Goal: Obtain resource: Obtain resource

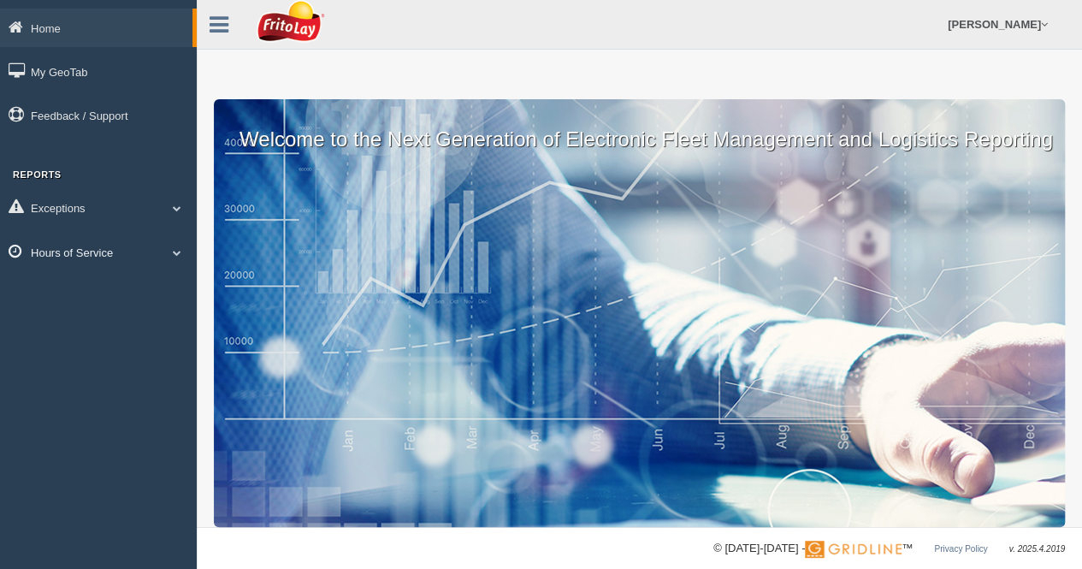
click at [177, 251] on span at bounding box center [177, 252] width 22 height 9
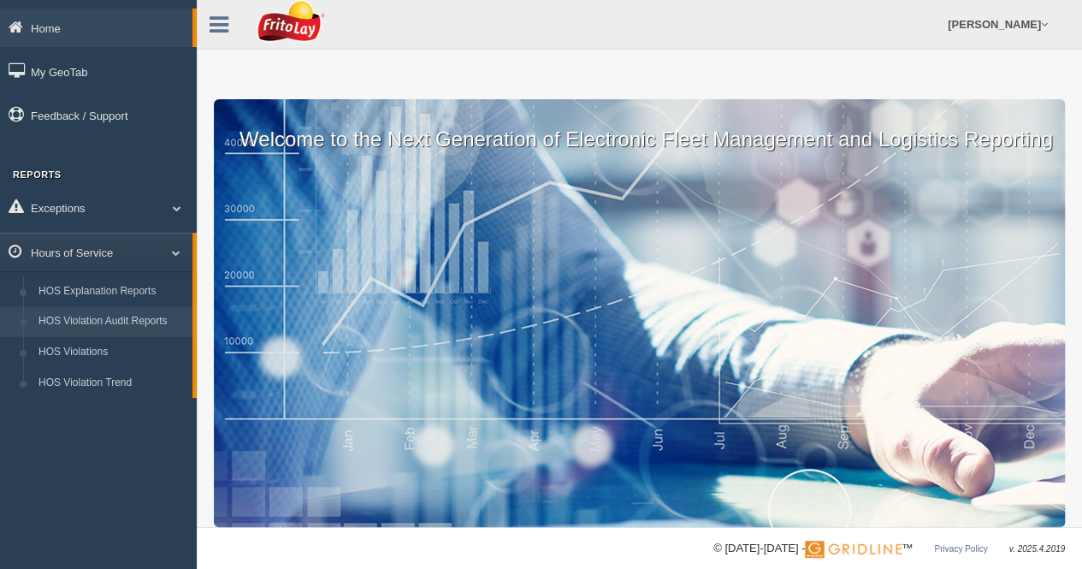
click at [128, 314] on link "HOS Violation Audit Reports" at bounding box center [112, 321] width 162 height 31
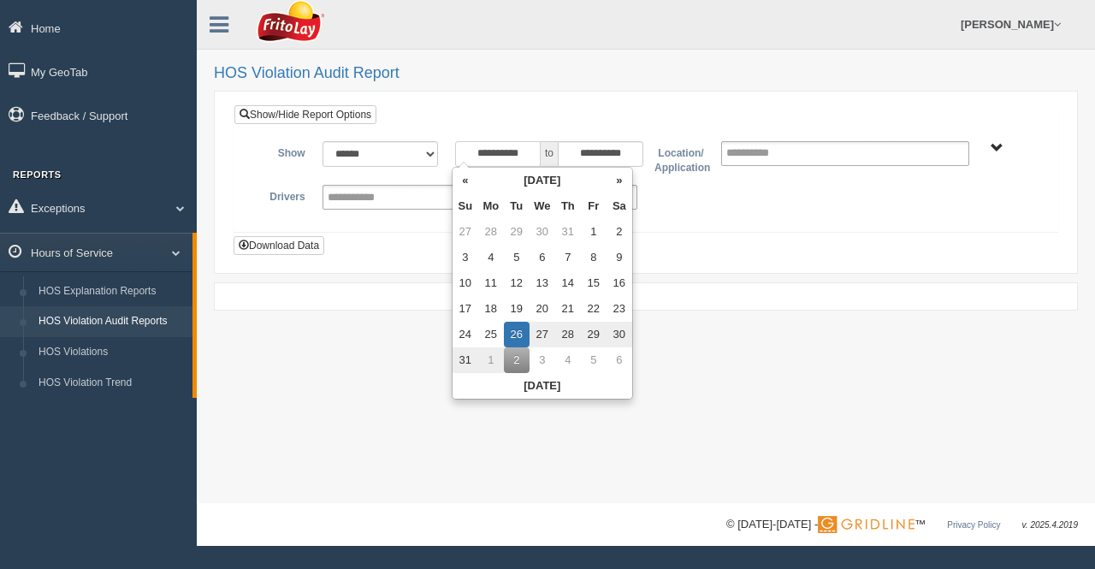
click at [529, 155] on input "**********" at bounding box center [498, 154] width 86 height 26
click at [465, 181] on th "«" at bounding box center [466, 181] width 26 height 26
click at [522, 231] on td "1" at bounding box center [520, 232] width 26 height 26
type input "**********"
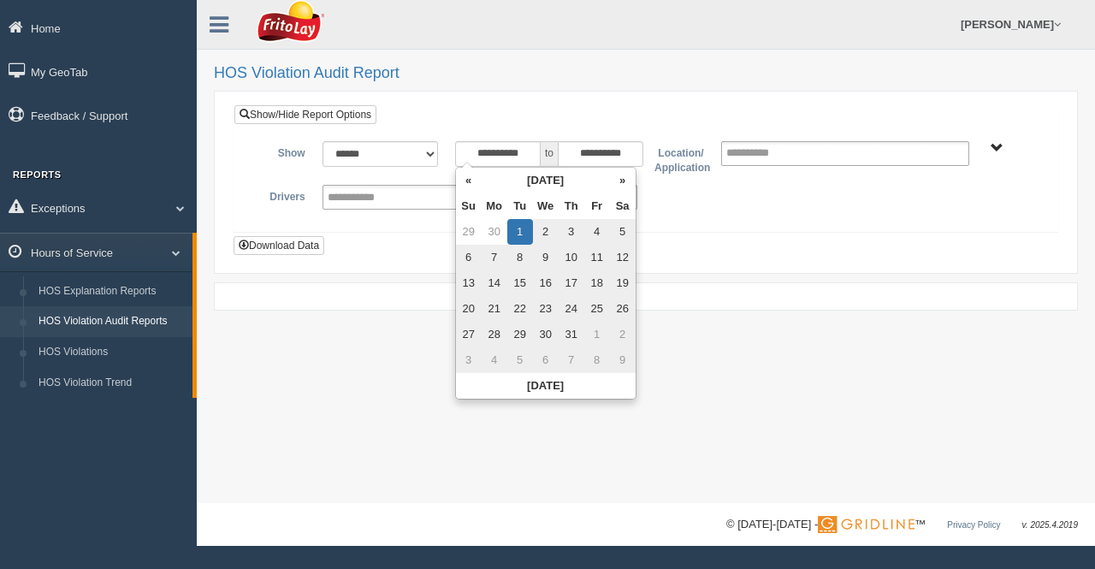
click at [1000, 145] on span "BLUE RIDGE ZONE ZONE-MU01644 CHESAPEAKE BAY ZONE-MU01512 GREATER LOUISVILLE ZON…" at bounding box center [997, 148] width 13 height 13
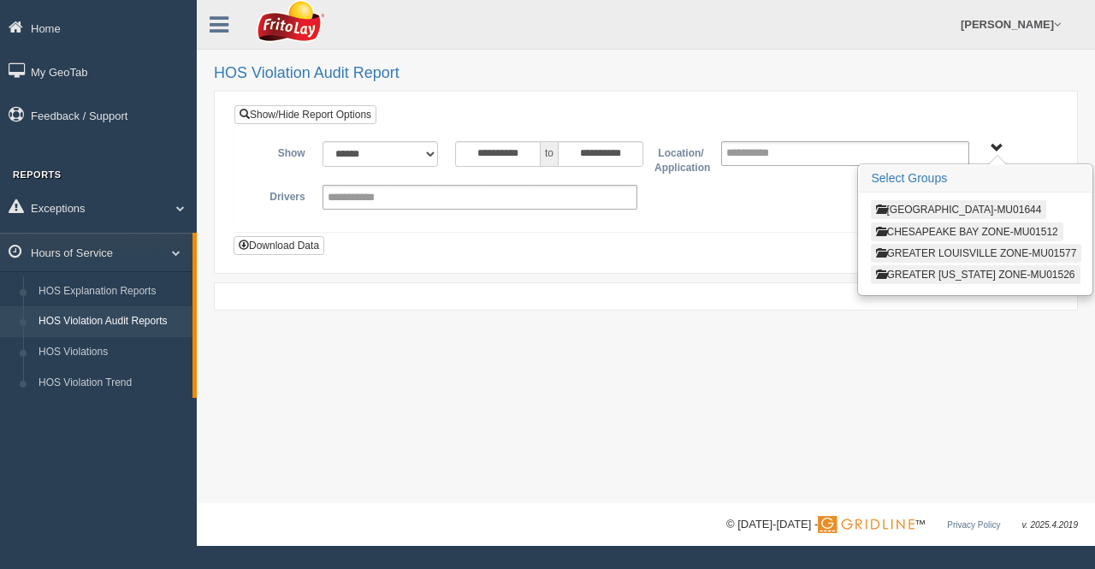
click at [970, 247] on button "GREATER LOUISVILLE ZONE-MU01577" at bounding box center [976, 253] width 211 height 19
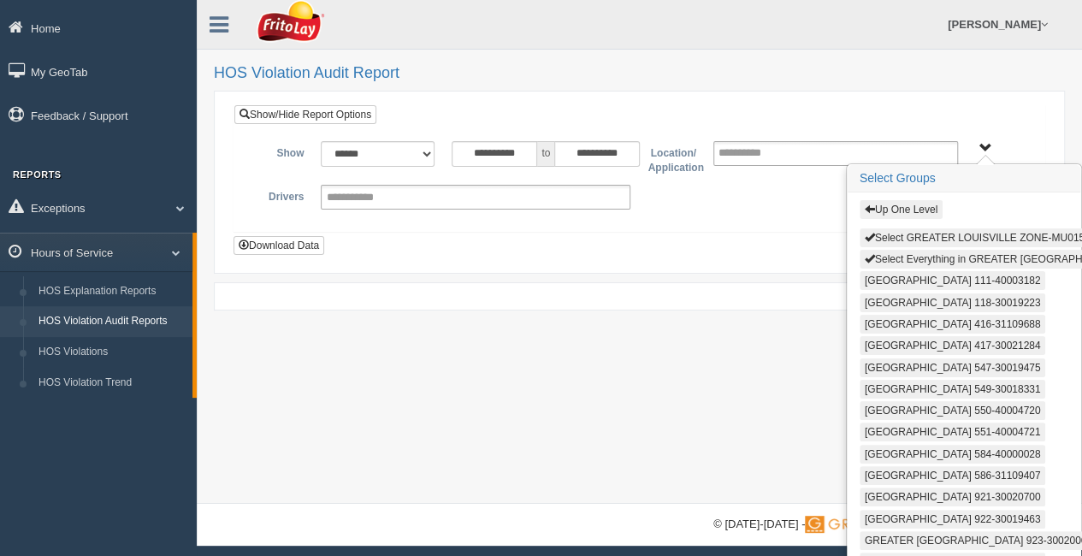
click at [955, 251] on button "Select Everything in GREATER LOUISVILLE ZONE-MU01577" at bounding box center [1036, 259] width 352 height 19
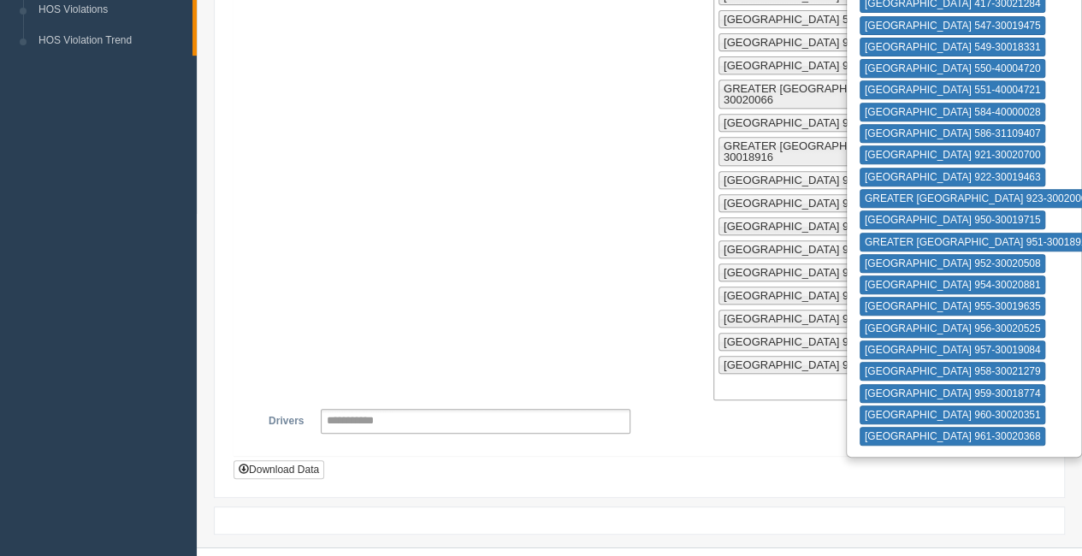
scroll to position [620, 0]
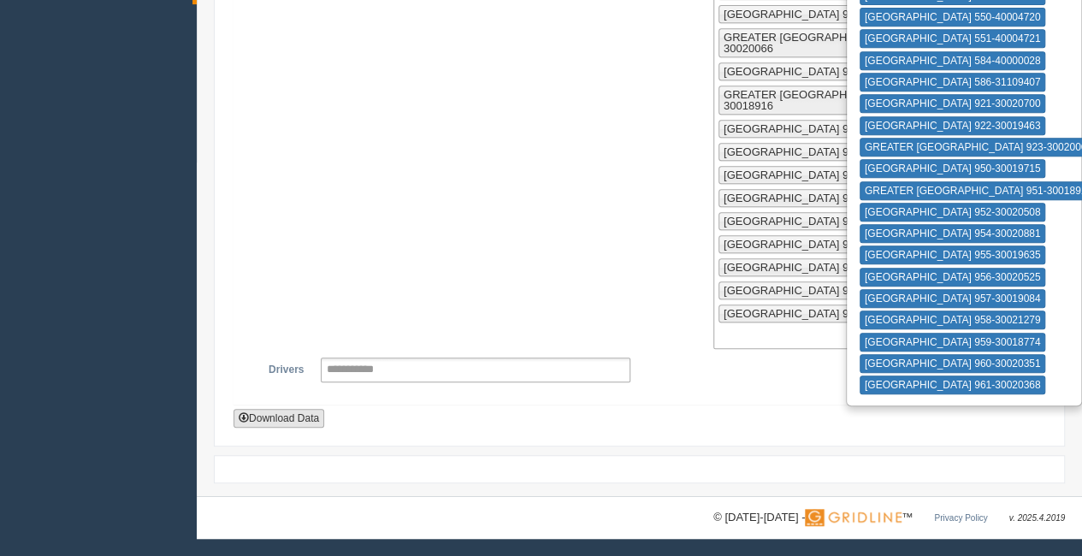
click at [279, 422] on button "Download Data" at bounding box center [279, 418] width 91 height 19
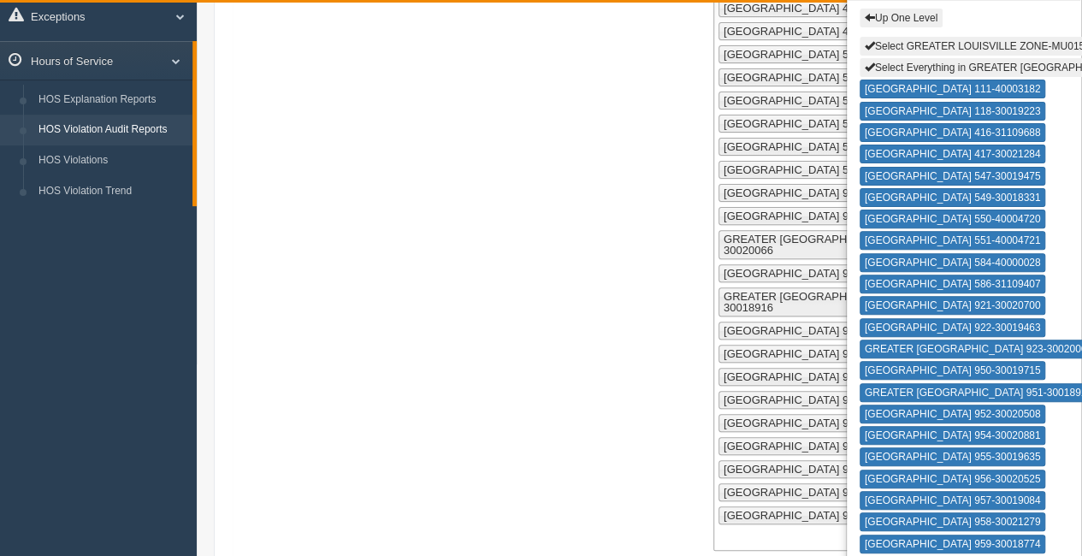
scroll to position [0, 0]
